Goal: Information Seeking & Learning: Learn about a topic

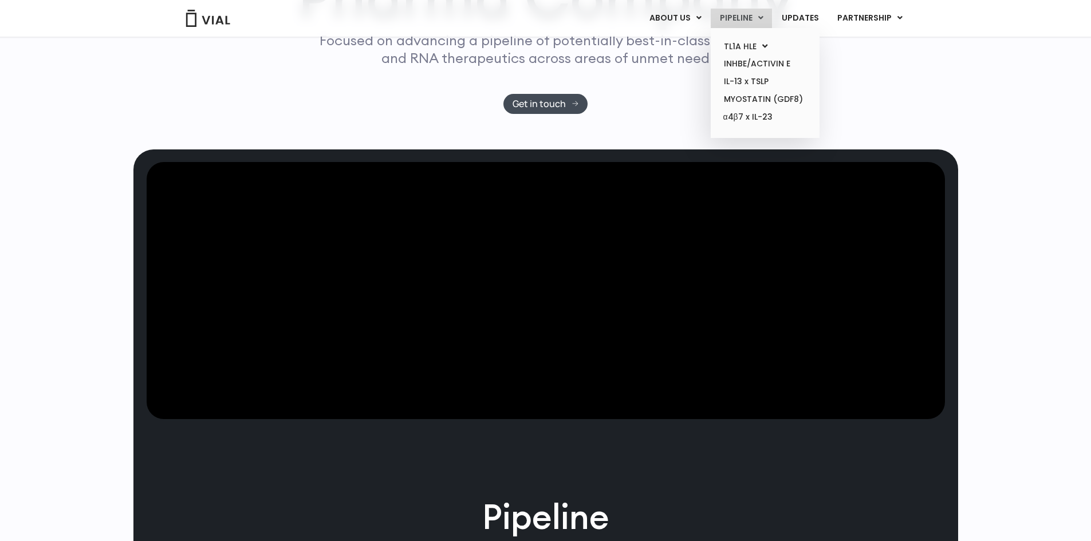
click at [747, 18] on link "PIPELINE" at bounding box center [741, 18] width 61 height 19
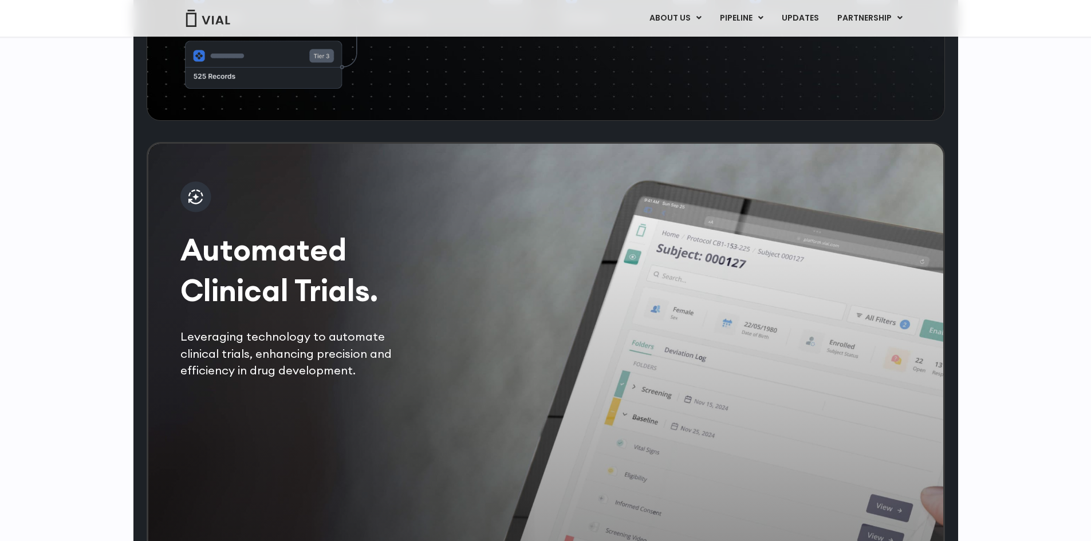
scroll to position [1822, 0]
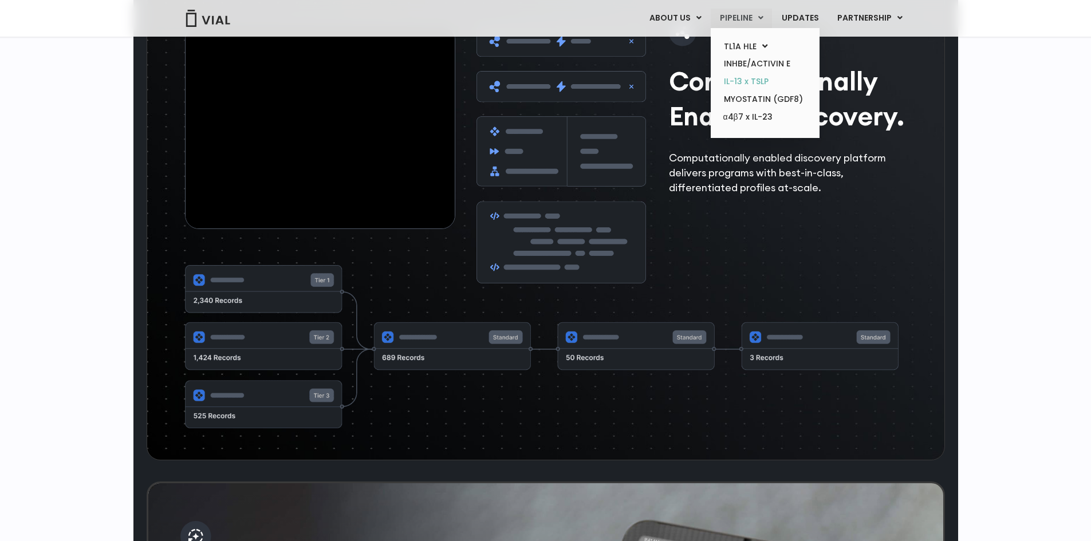
click at [743, 80] on link "IL-13 x TSLP" at bounding box center [765, 82] width 100 height 18
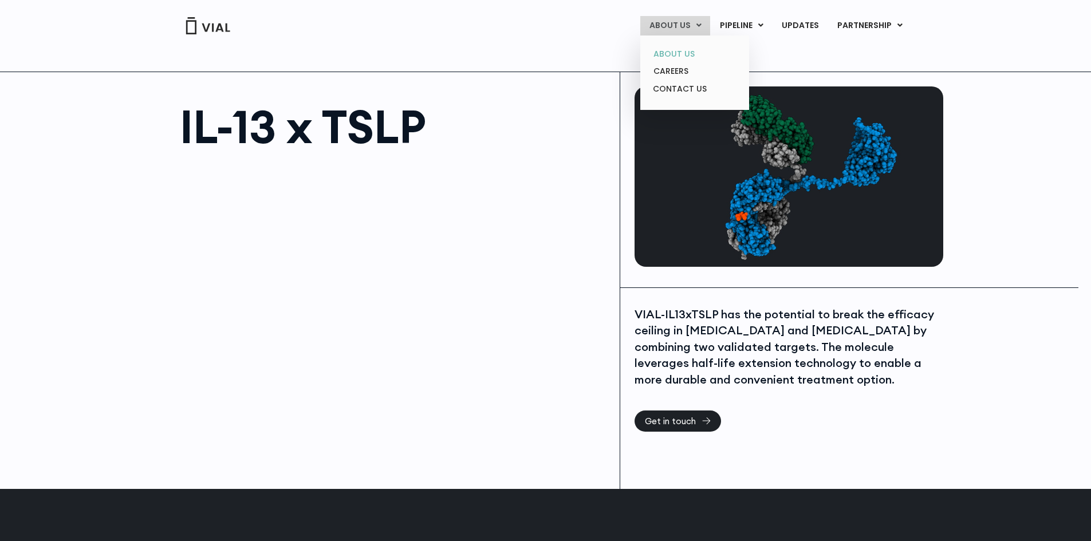
click at [669, 50] on link "ABOUT US" at bounding box center [694, 54] width 100 height 18
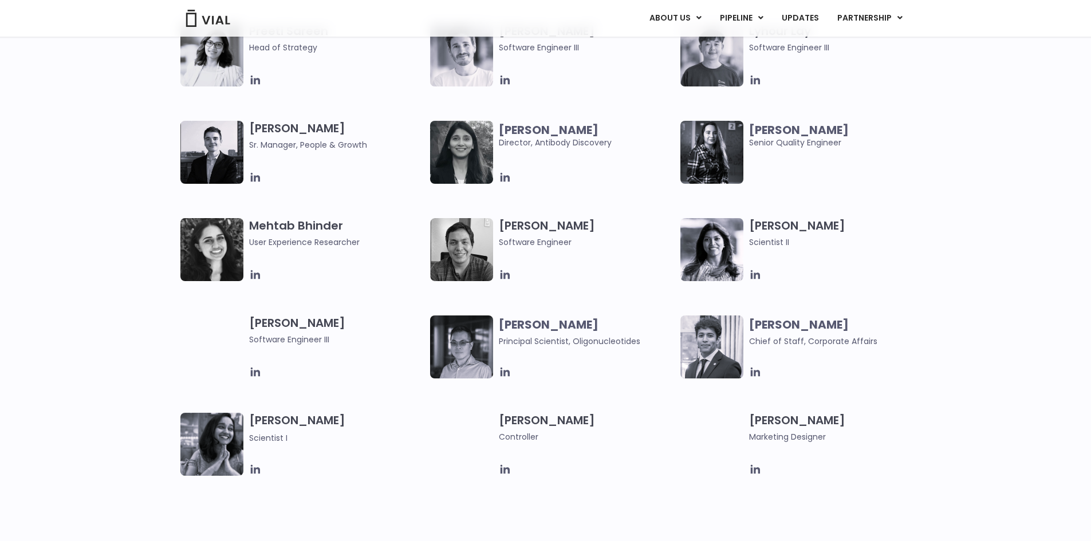
scroll to position [1718, 0]
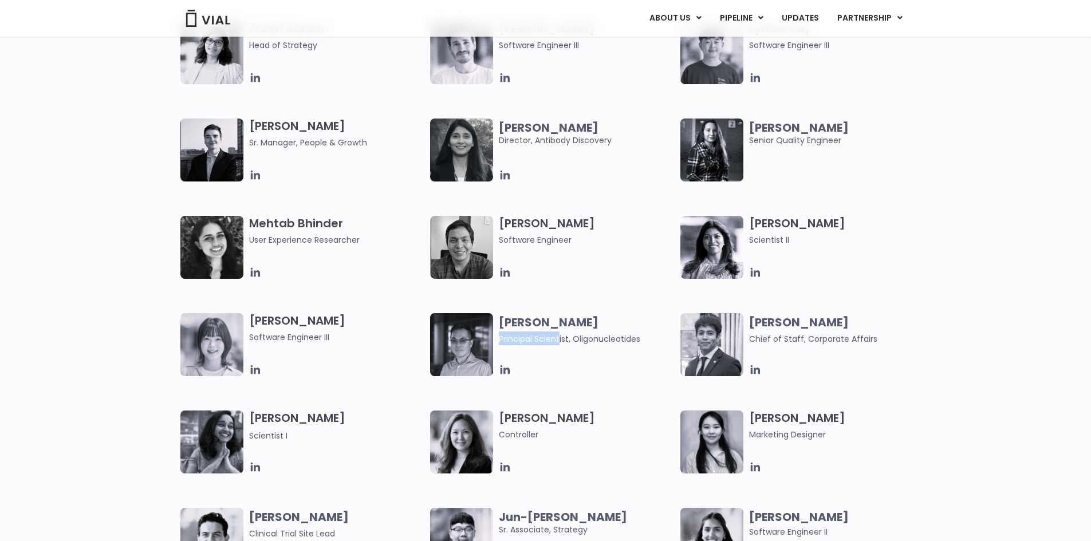
drag, startPoint x: 500, startPoint y: 337, endPoint x: 560, endPoint y: 337, distance: 59.6
click at [560, 337] on span "Principal Scientist, Oligonucleotides" at bounding box center [569, 338] width 141 height 11
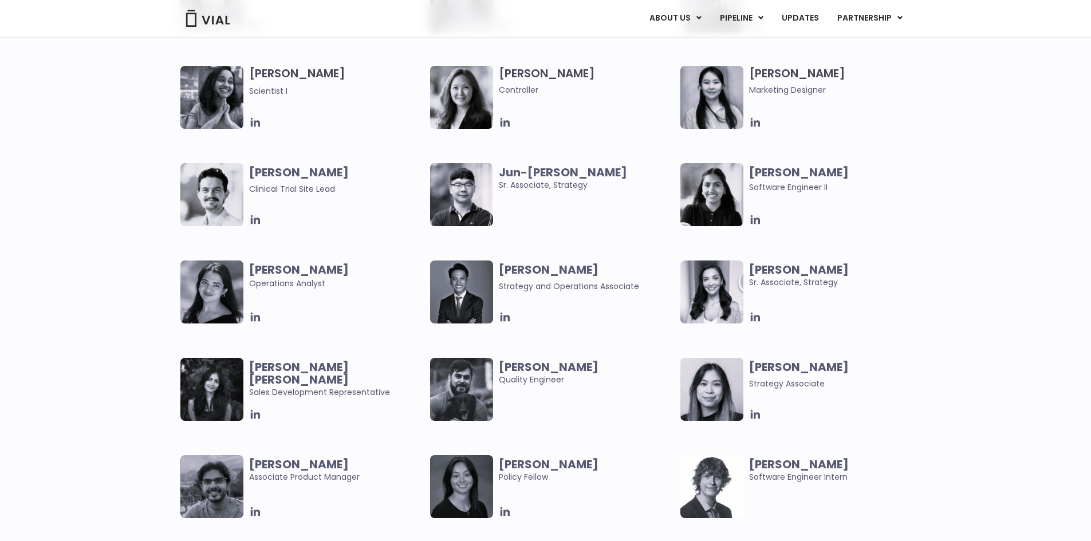
scroll to position [2062, 0]
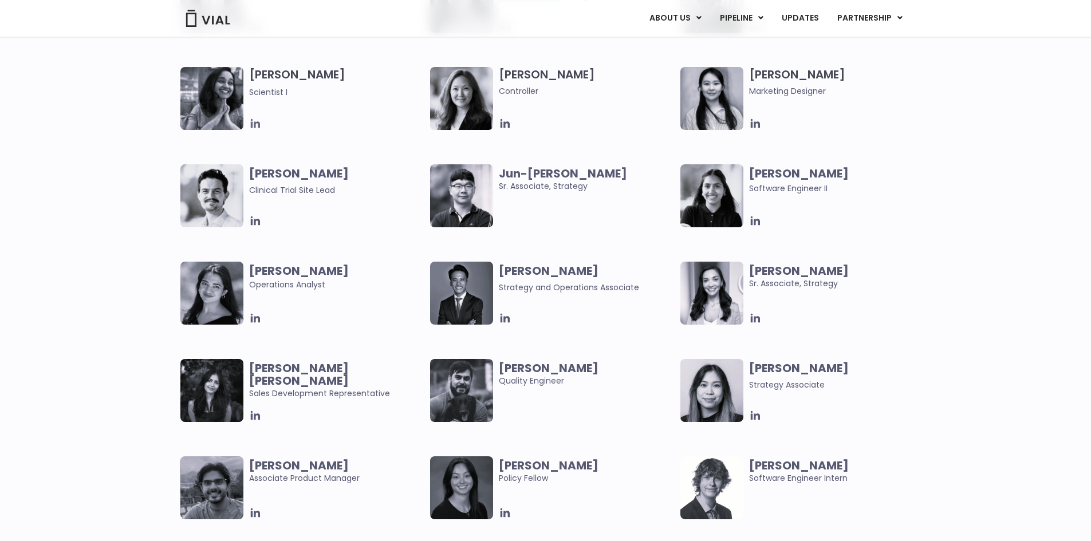
click at [255, 124] on icon at bounding box center [254, 123] width 9 height 9
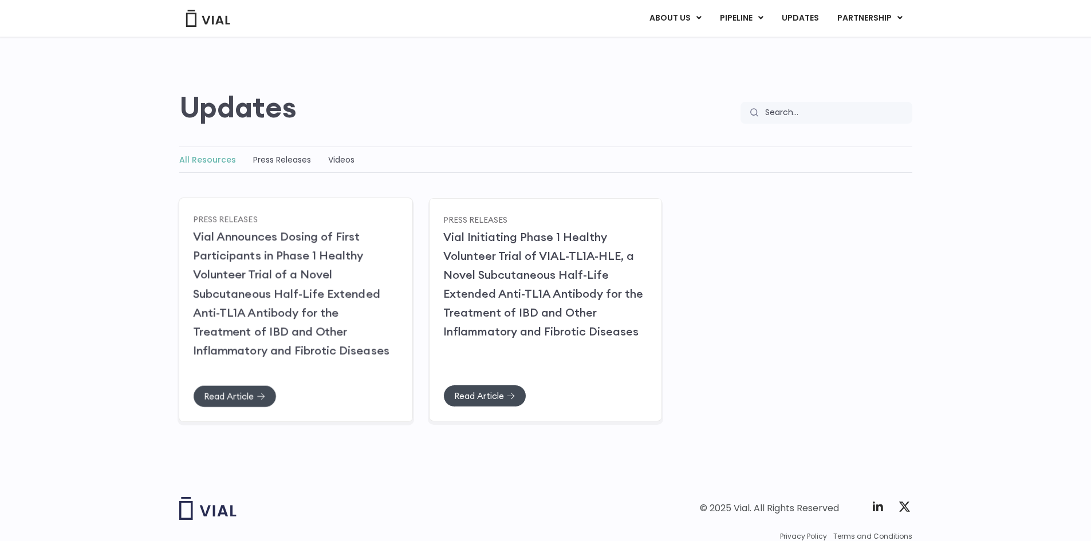
scroll to position [96, 0]
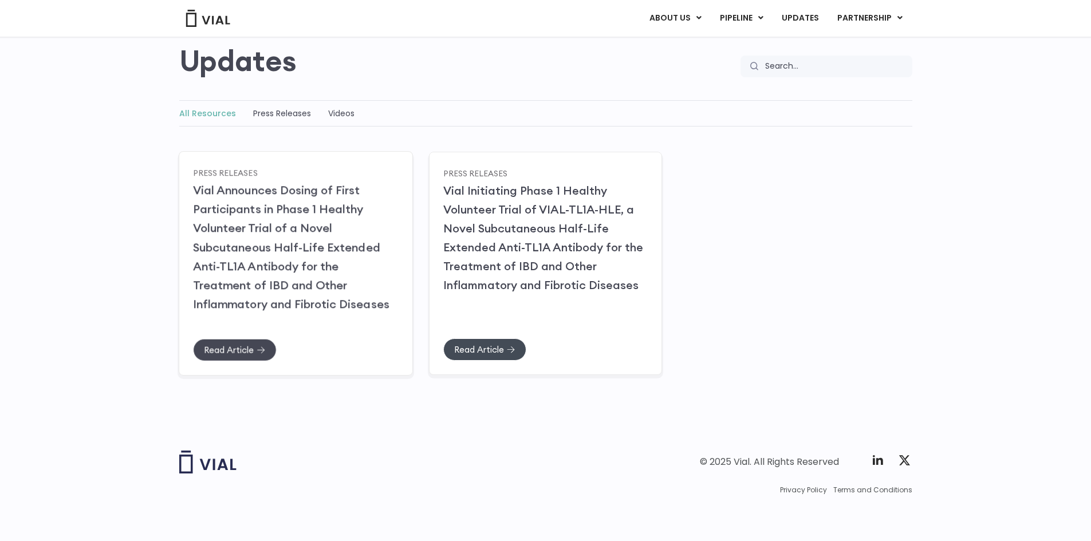
click at [235, 345] on span "Read Article" at bounding box center [229, 349] width 50 height 9
click at [498, 349] on span "Read Article" at bounding box center [479, 349] width 50 height 9
